Goal: Find specific page/section: Find specific page/section

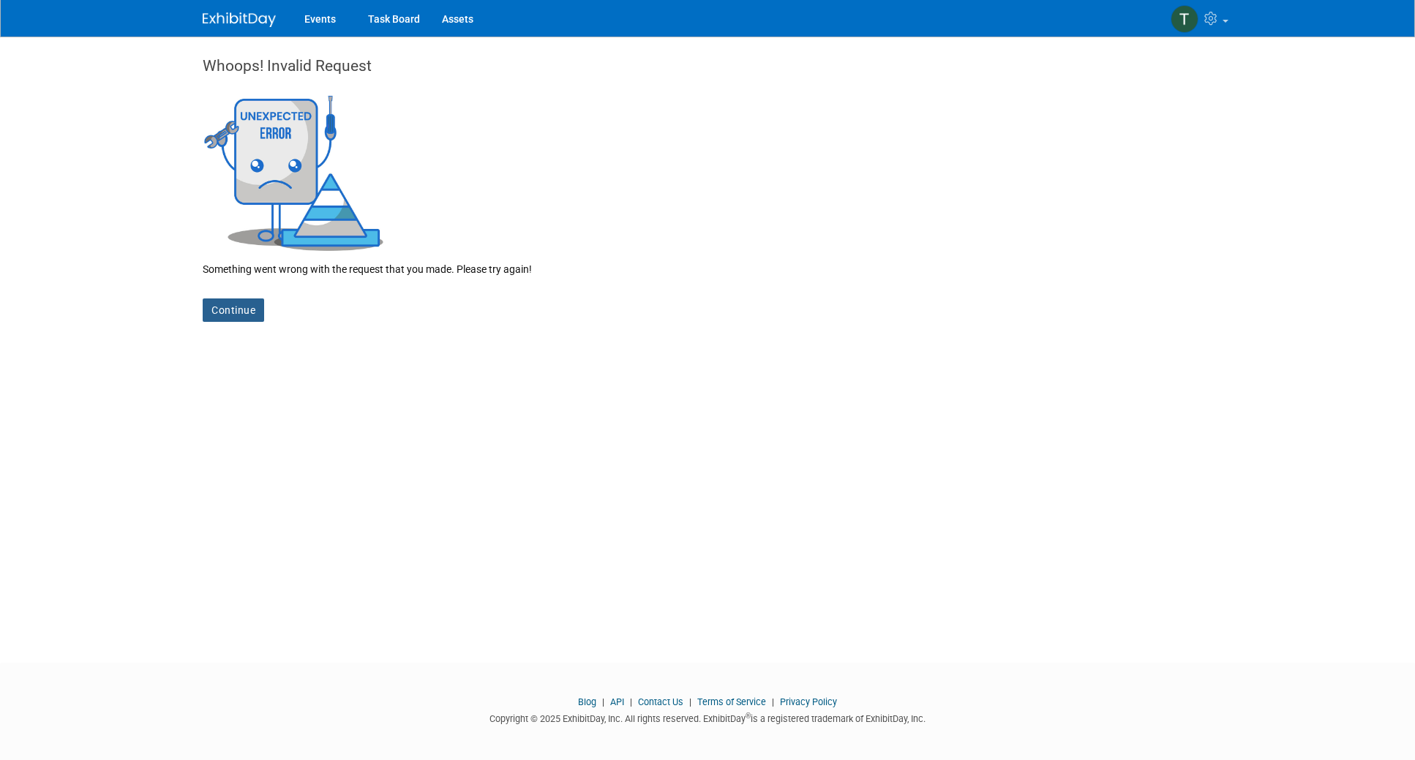
click at [236, 307] on link "Continue" at bounding box center [233, 310] width 61 height 23
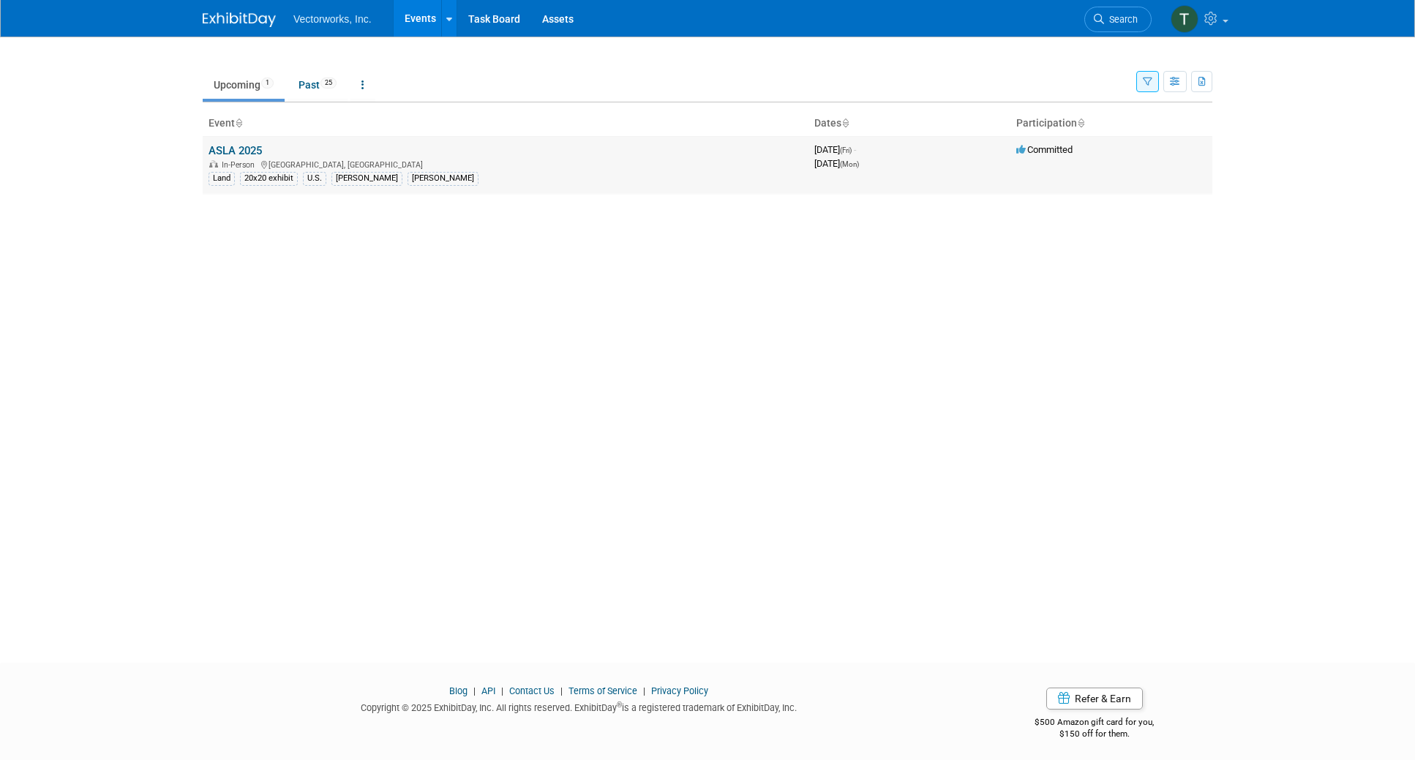
click at [246, 154] on link "ASLA 2025" at bounding box center [235, 150] width 53 height 13
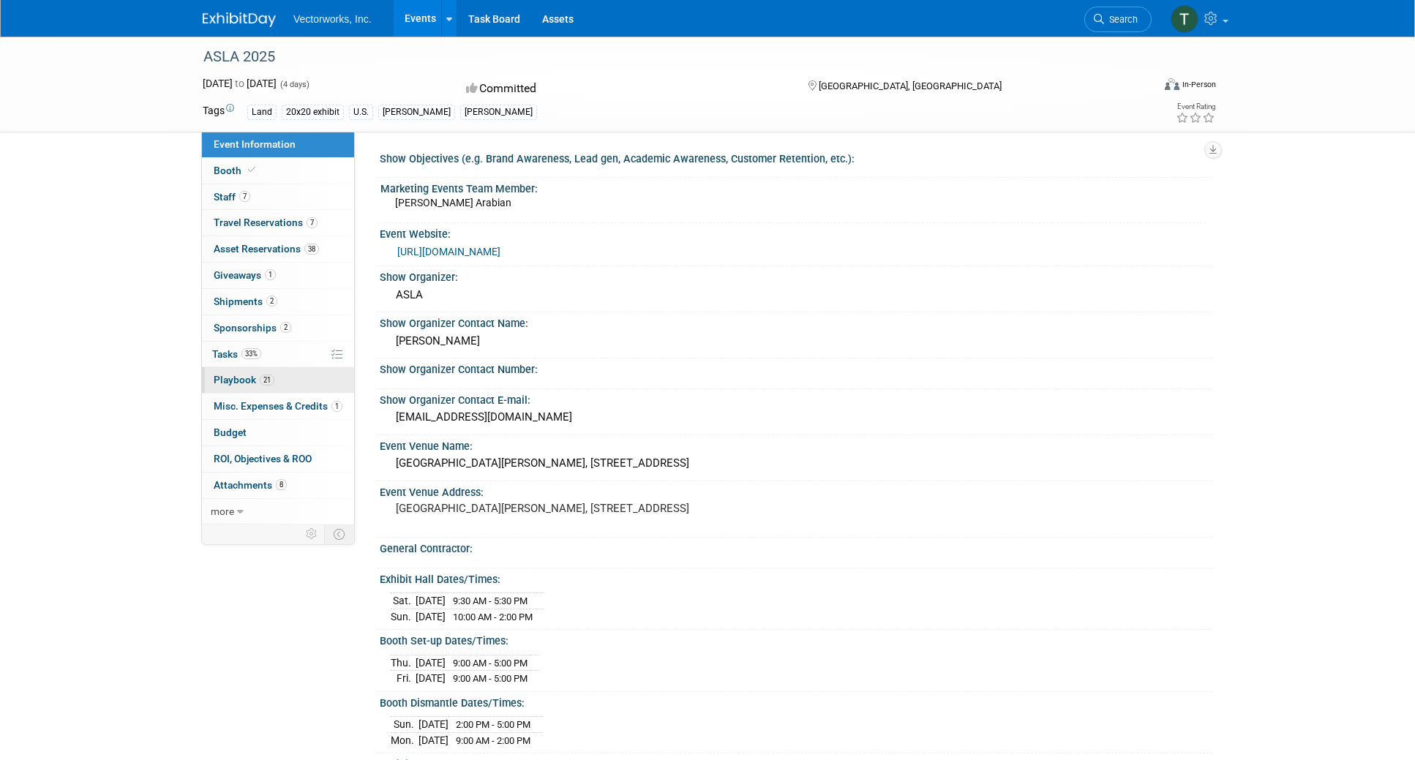
click at [250, 381] on span "Playbook 21" at bounding box center [244, 380] width 61 height 12
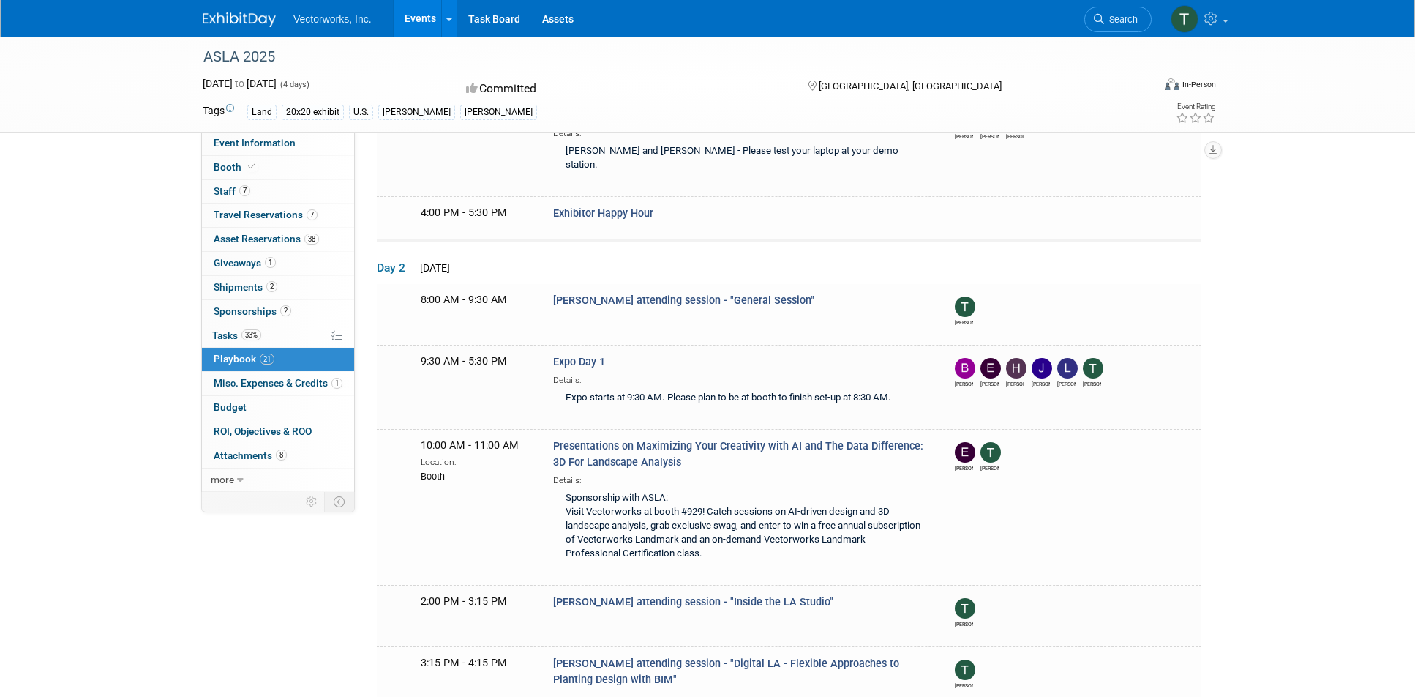
scroll to position [31, 0]
